Goal: Task Accomplishment & Management: Use online tool/utility

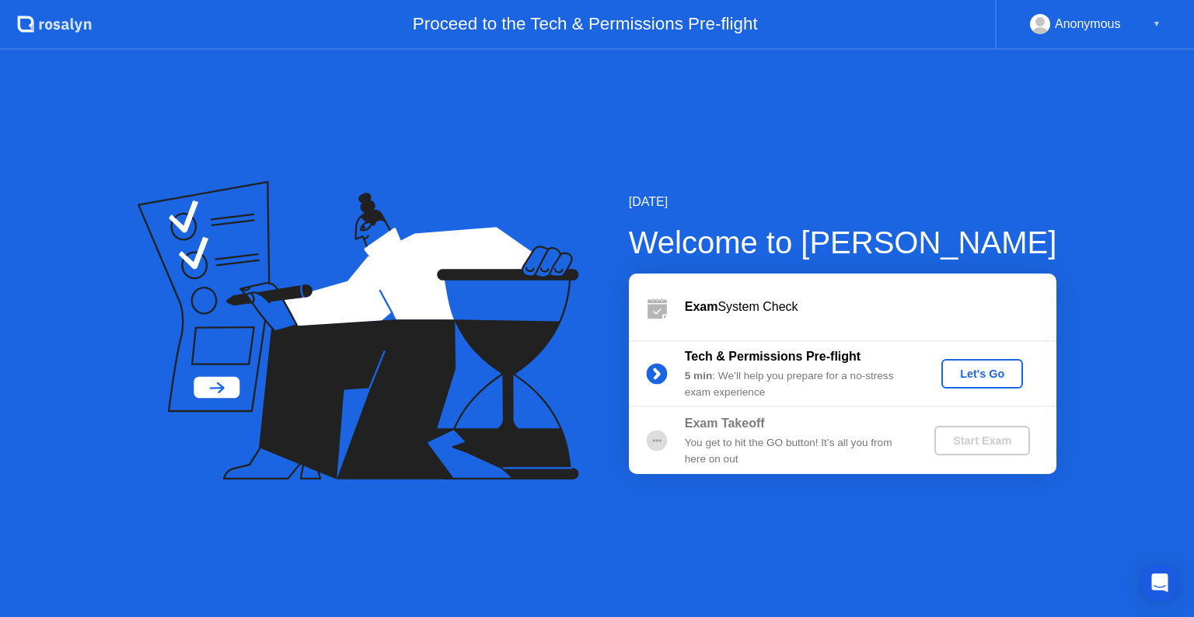
click at [968, 369] on div "Let's Go" at bounding box center [982, 374] width 69 height 12
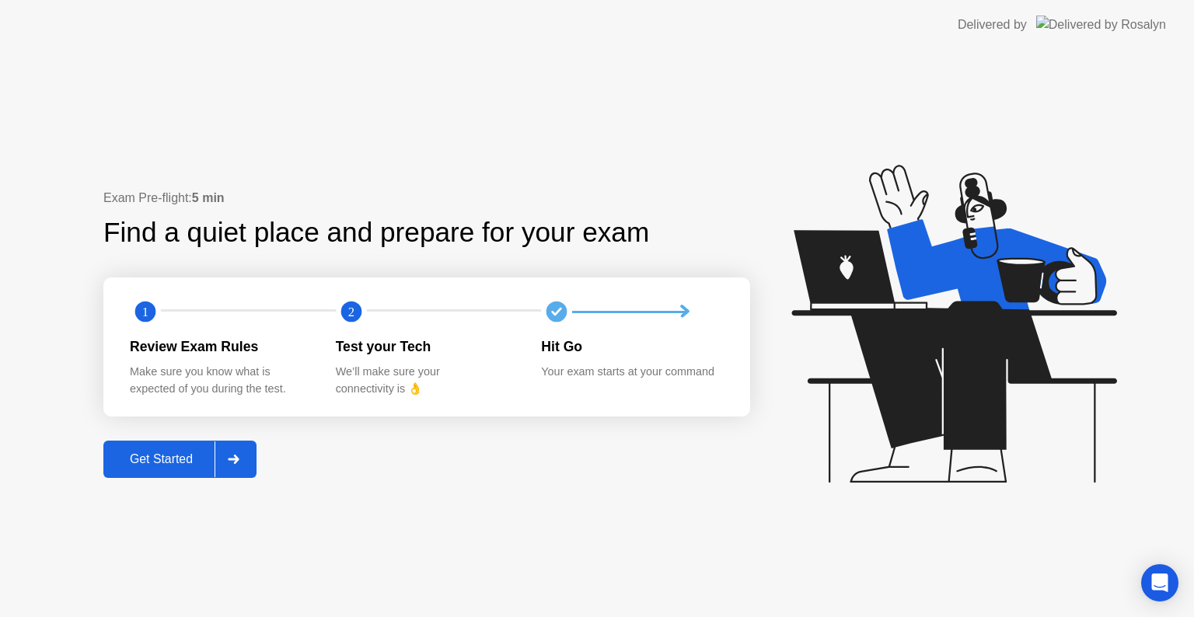
click at [159, 453] on div "Get Started" at bounding box center [161, 459] width 107 height 14
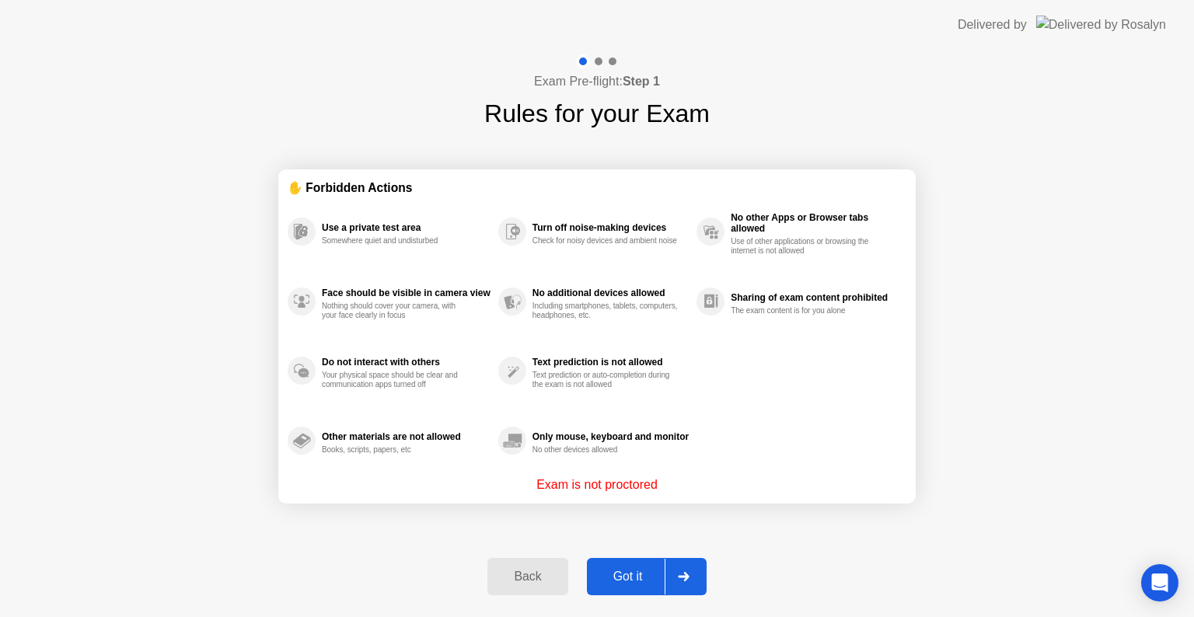
click at [617, 570] on div "Got it" at bounding box center [628, 577] width 73 height 14
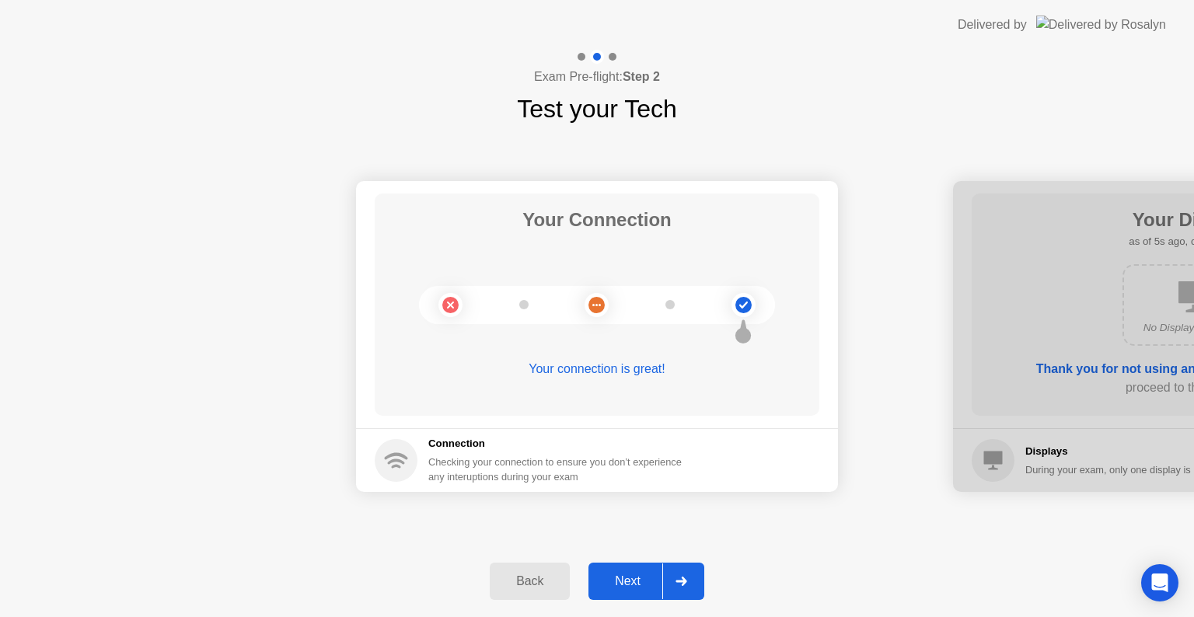
click at [623, 574] on div "Next" at bounding box center [627, 581] width 69 height 14
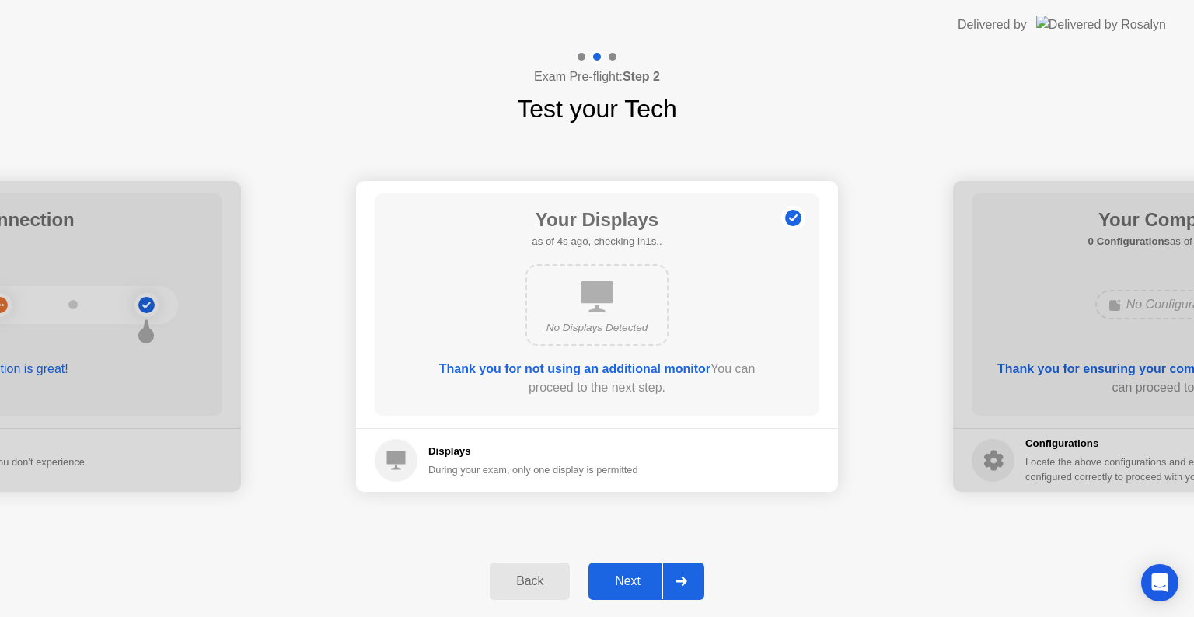
click at [623, 574] on div "Next" at bounding box center [627, 581] width 69 height 14
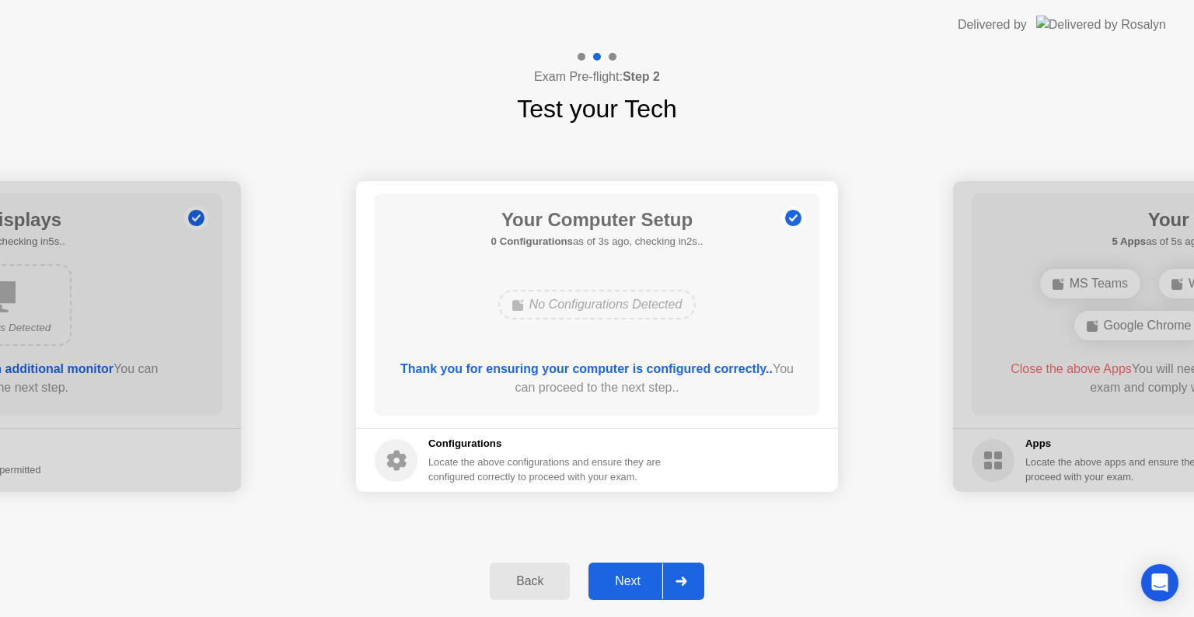
click at [623, 574] on div "Next" at bounding box center [627, 581] width 69 height 14
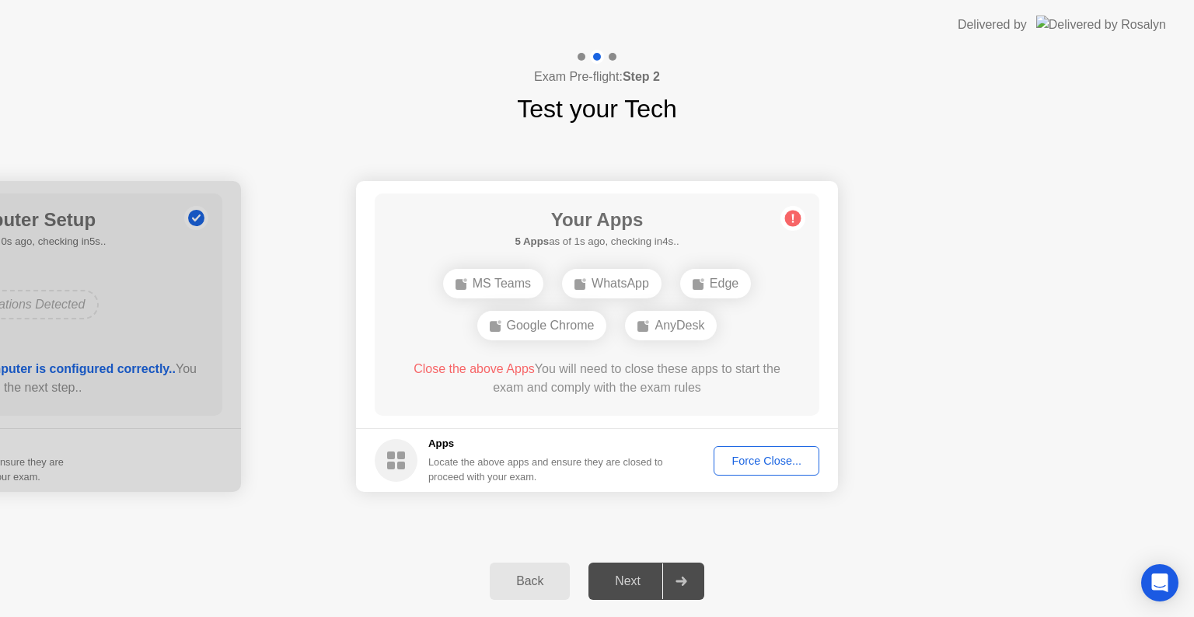
click at [739, 459] on div "Force Close..." at bounding box center [766, 461] width 95 height 12
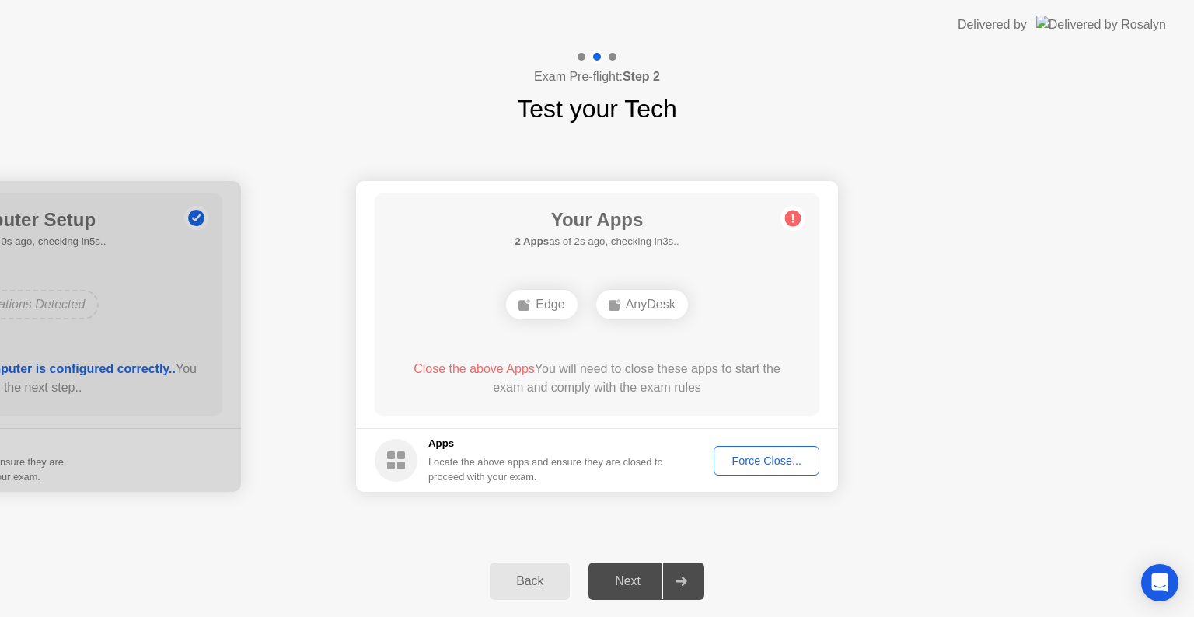
click at [785, 459] on div "Force Close..." at bounding box center [766, 461] width 95 height 12
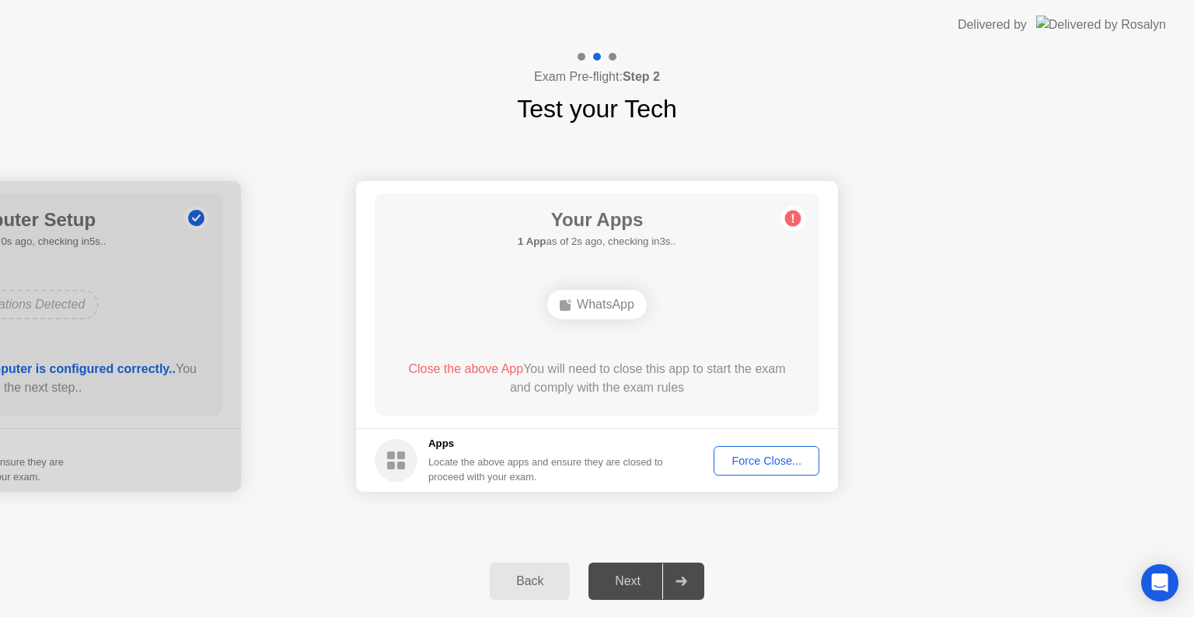
click at [749, 455] on div "Force Close..." at bounding box center [766, 461] width 95 height 12
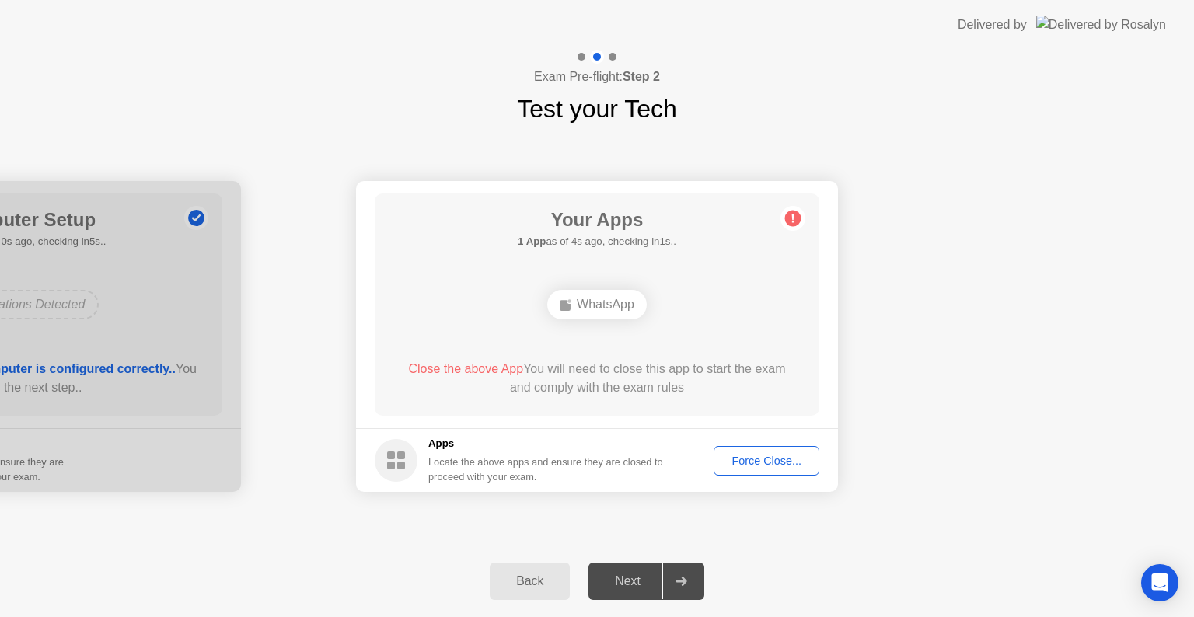
click at [734, 457] on div "Force Close..." at bounding box center [766, 461] width 95 height 12
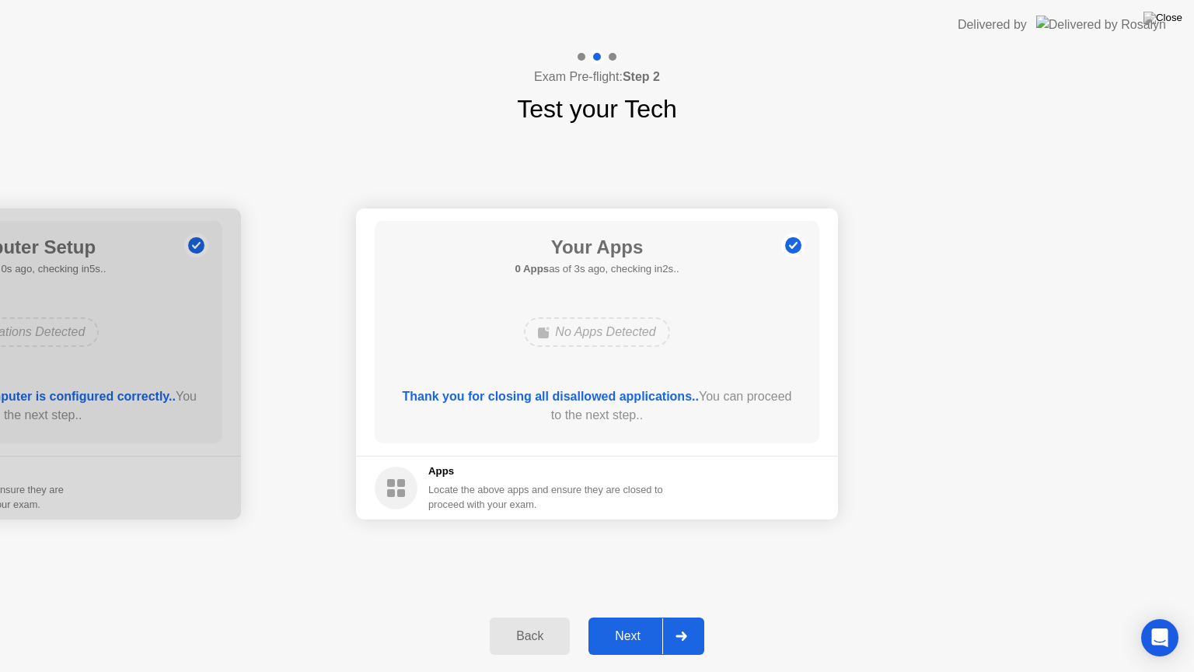
click at [621, 616] on div "Next" at bounding box center [627, 636] width 69 height 14
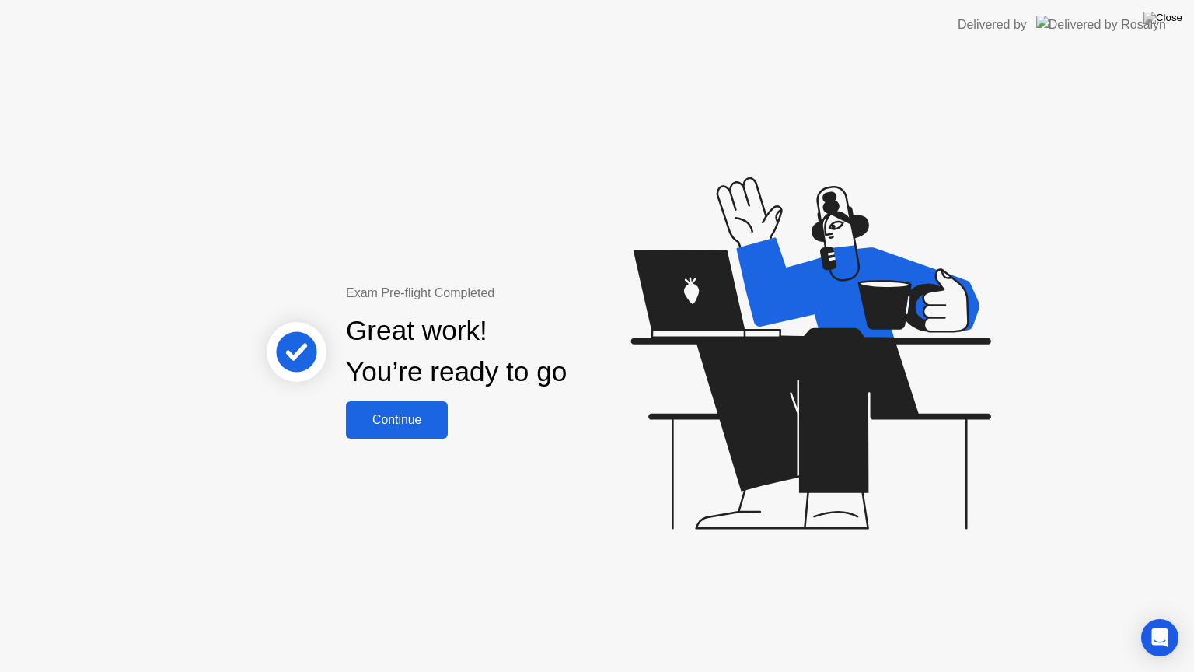
click at [407, 427] on div "Continue" at bounding box center [397, 420] width 93 height 14
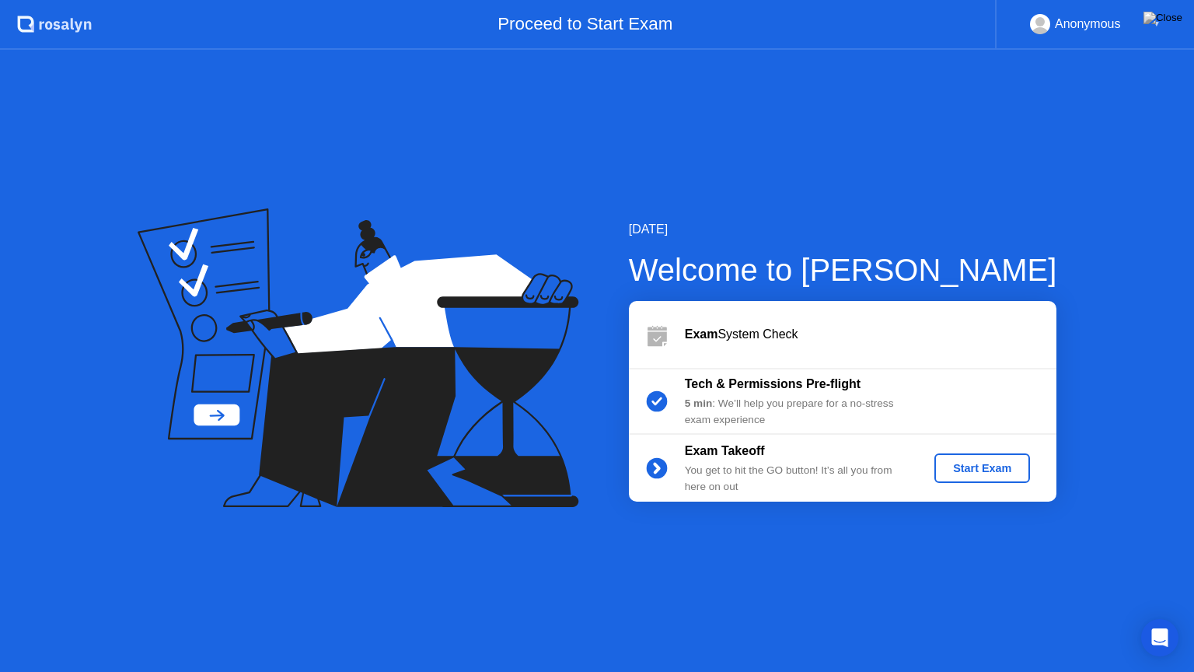
click at [985, 462] on div "Start Exam" at bounding box center [982, 468] width 83 height 12
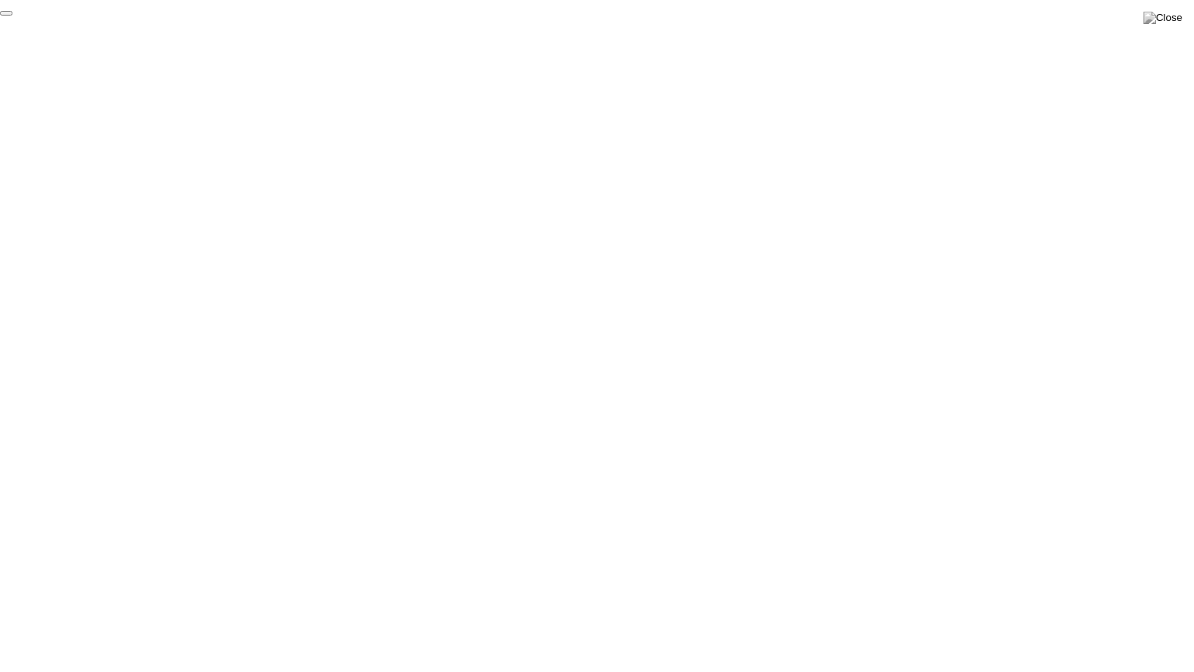
click div "End Proctoring Session"
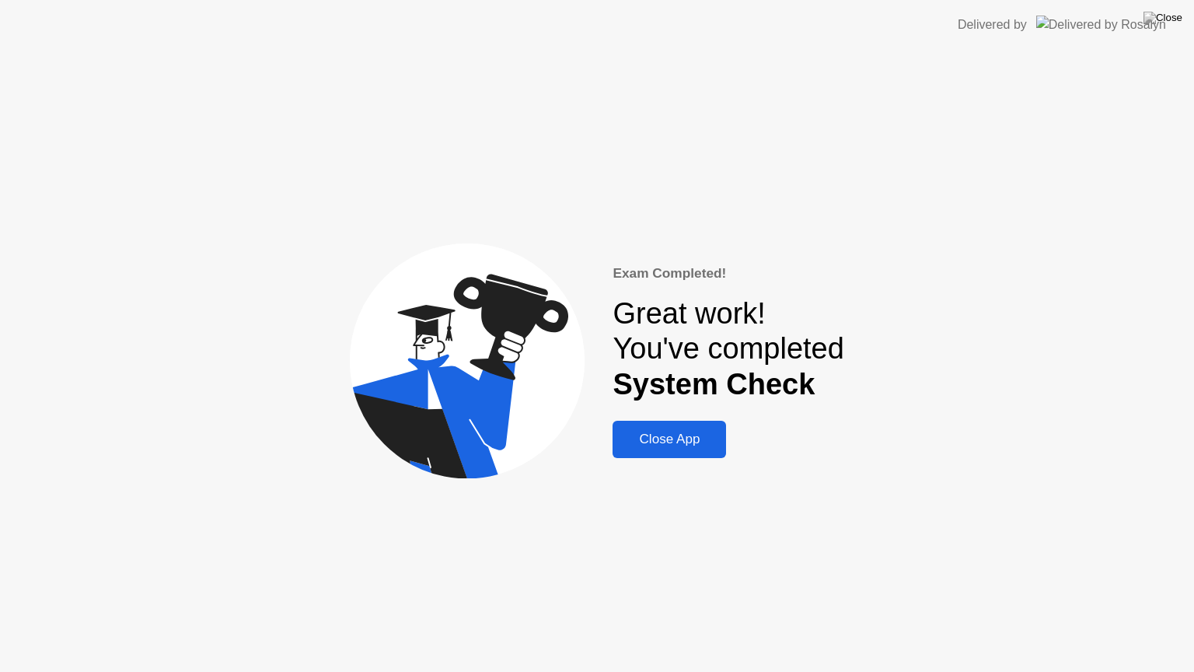
click at [670, 443] on div "Close App" at bounding box center [669, 439] width 104 height 16
